Goal: Transaction & Acquisition: Purchase product/service

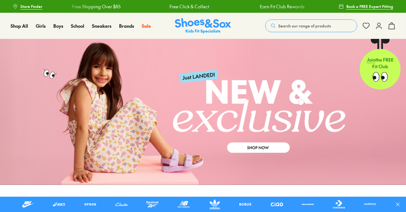
click at [380, 27] on use at bounding box center [379, 26] width 5 height 6
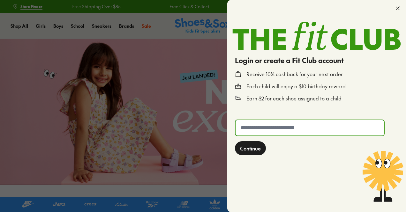
click at [268, 128] on input "text" at bounding box center [310, 127] width 149 height 15
type input "**********"
click at [249, 150] on span "Continue" at bounding box center [250, 149] width 21 height 8
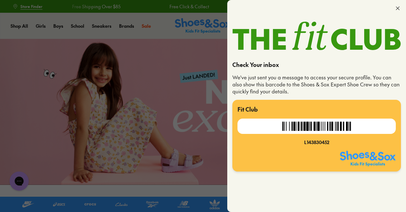
click at [398, 9] on icon at bounding box center [398, 8] width 6 height 6
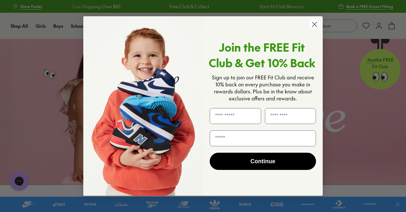
click at [317, 23] on circle "Close dialog" at bounding box center [314, 24] width 11 height 11
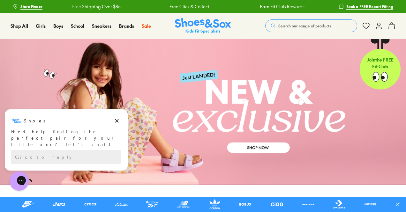
click at [367, 25] on icon at bounding box center [367, 26] width 8 height 8
